Goal: Download file/media

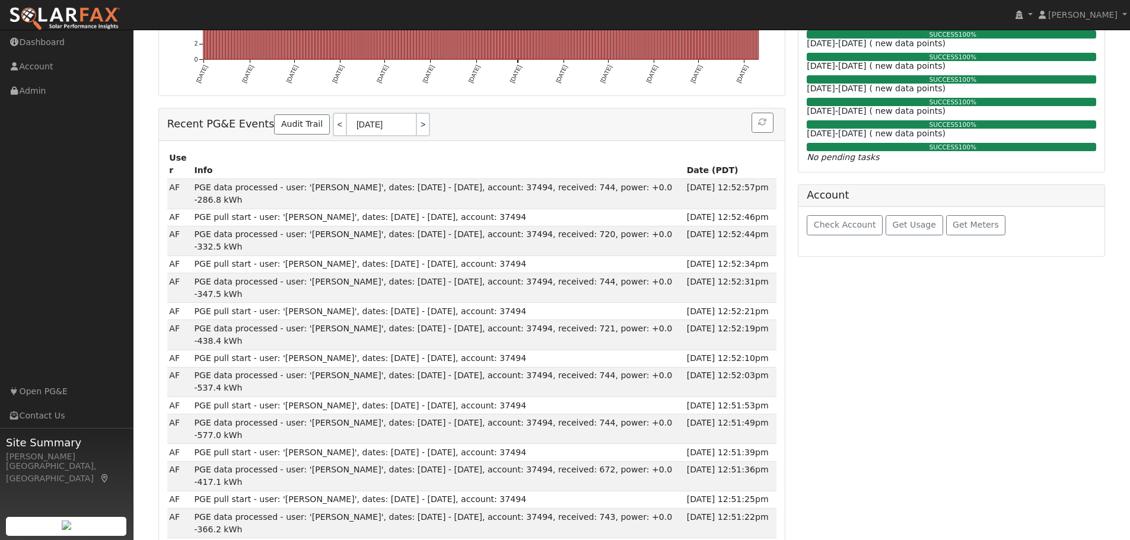
scroll to position [474, 0]
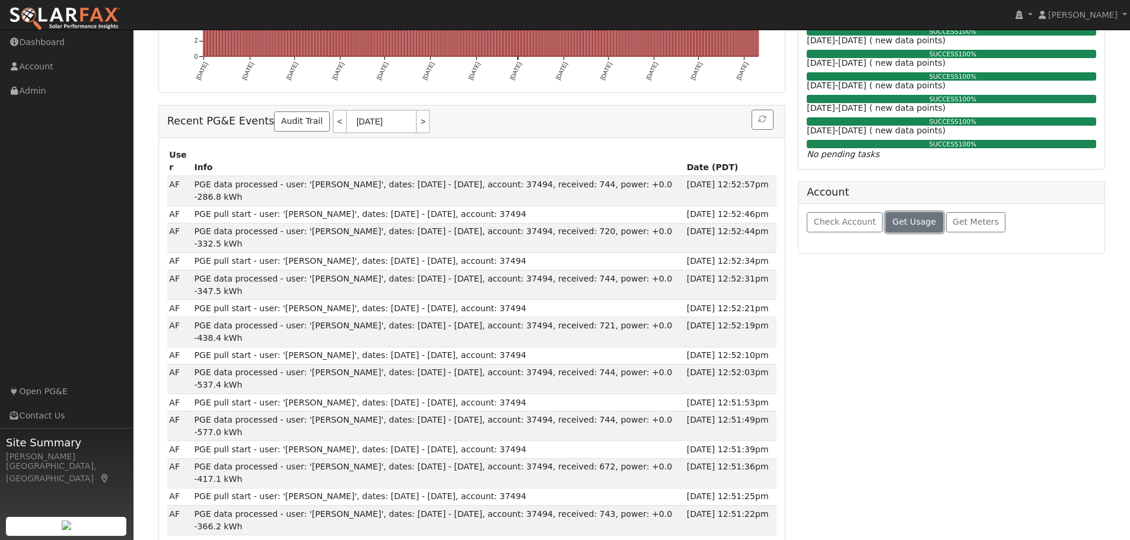
click at [899, 224] on span "Get Usage" at bounding box center [913, 221] width 43 height 9
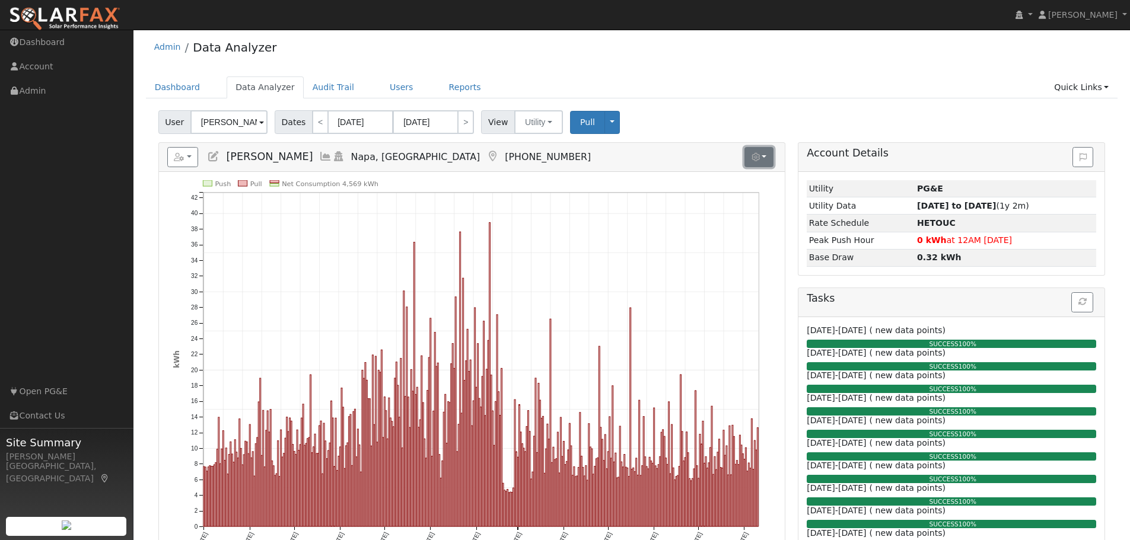
scroll to position [3, 0]
click at [754, 156] on icon "button" at bounding box center [755, 158] width 8 height 8
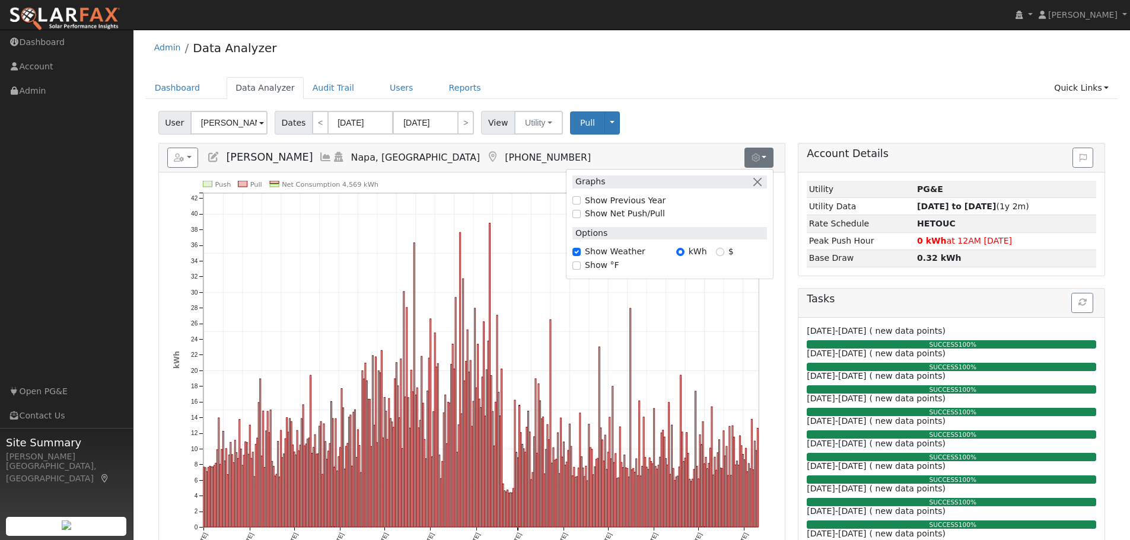
drag, startPoint x: 599, startPoint y: 164, endPoint x: 579, endPoint y: 164, distance: 20.2
click at [591, 164] on h5 "Reports Scenario Health Check Energy Audit Account Timeline User Audit Trail In…" at bounding box center [471, 158] width 609 height 20
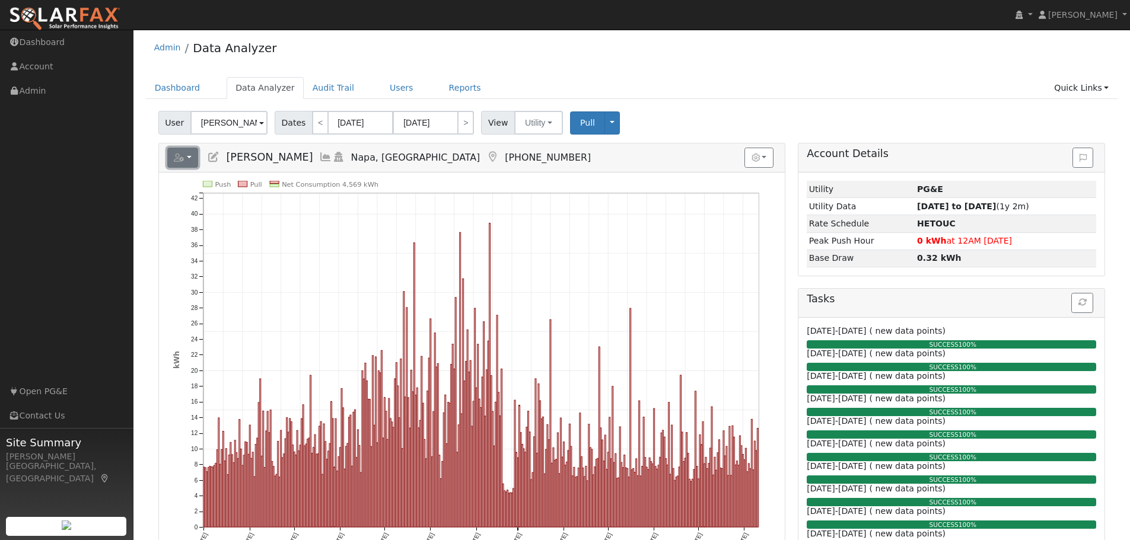
click at [183, 157] on icon "button" at bounding box center [179, 158] width 11 height 8
click at [282, 208] on link "Export to CSV" at bounding box center [312, 211] width 86 height 14
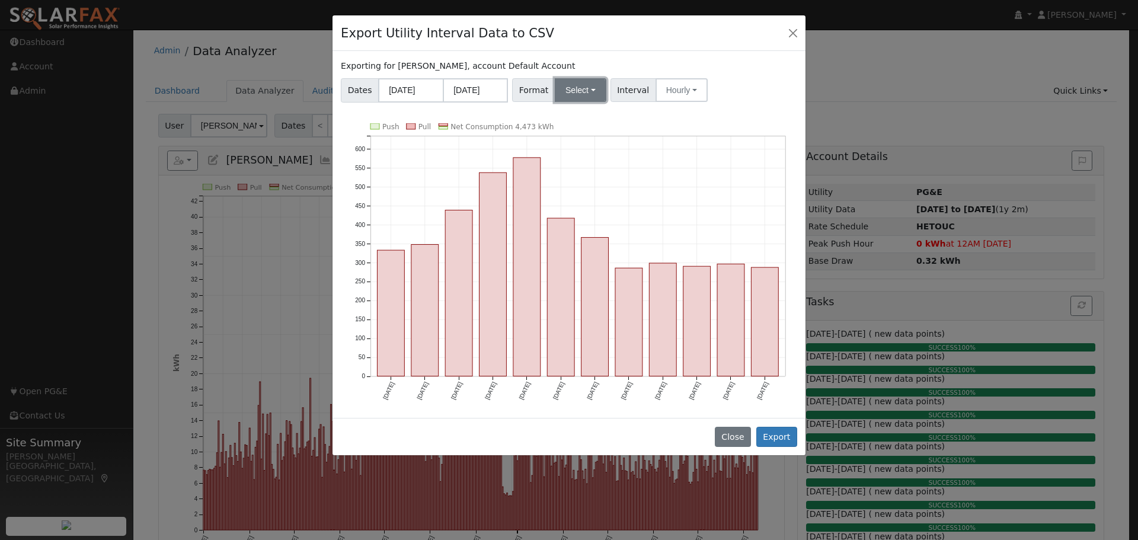
click at [593, 92] on button "Select" at bounding box center [581, 90] width 52 height 24
click at [568, 246] on link "Solargraf" at bounding box center [594, 242] width 85 height 17
click at [781, 437] on button "Export" at bounding box center [777, 437] width 41 height 20
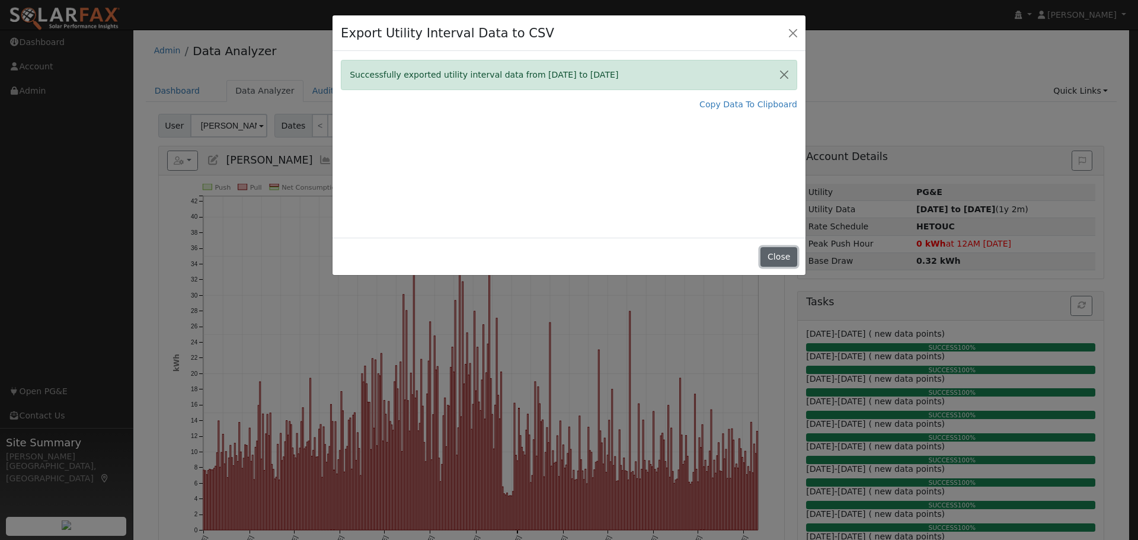
click at [793, 260] on button "Close" at bounding box center [779, 257] width 36 height 20
